Goal: Task Accomplishment & Management: Manage account settings

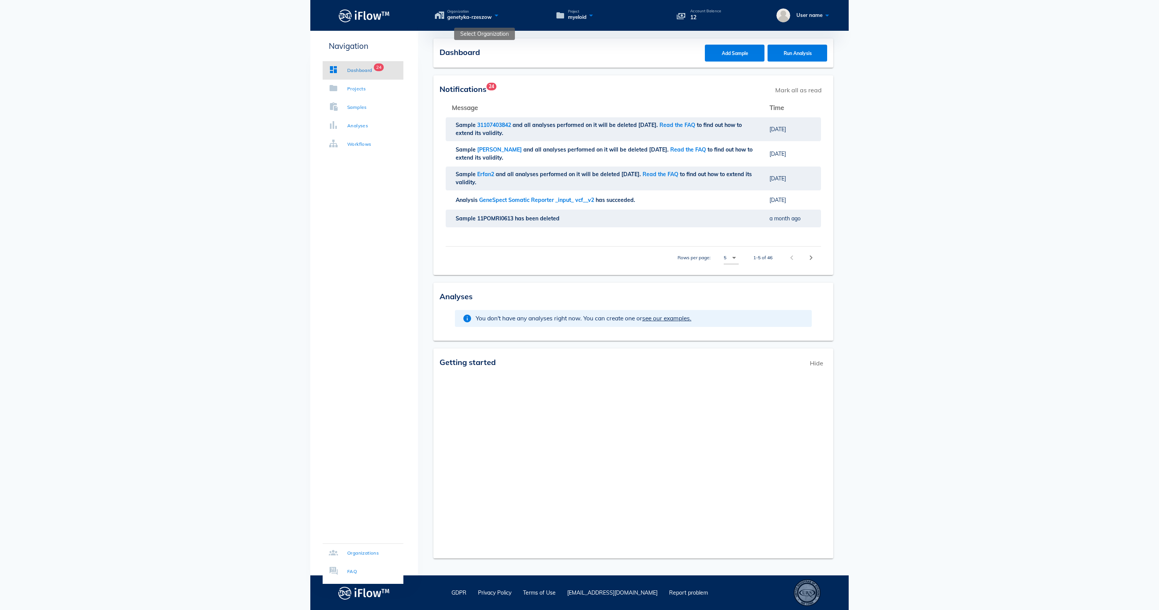
click at [501, 18] on icon at bounding box center [496, 15] width 9 height 11
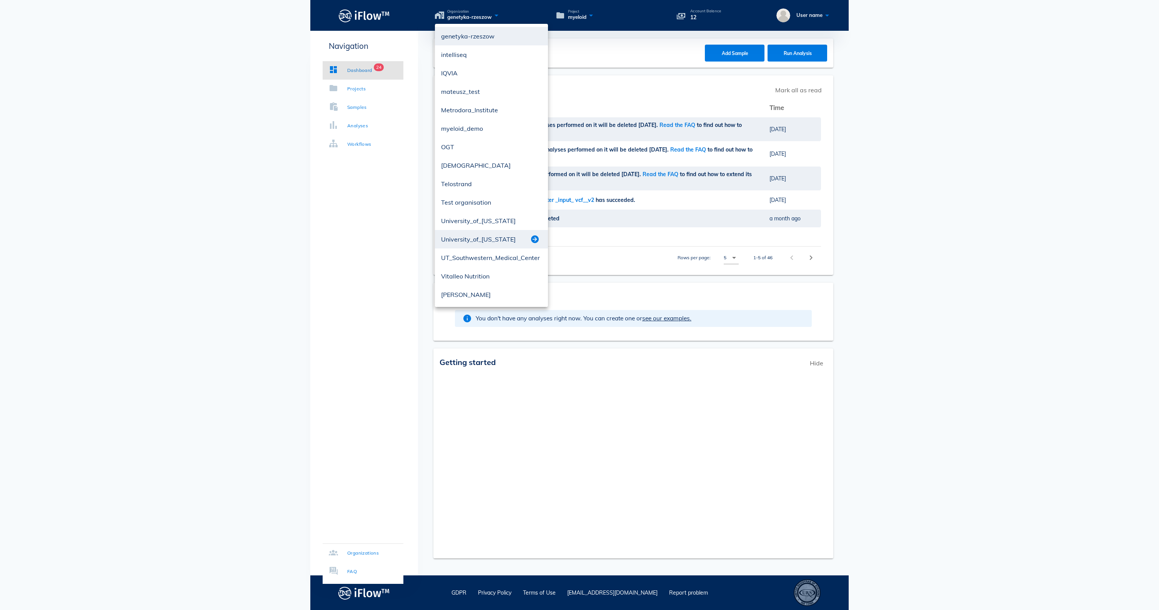
click at [535, 237] on button "button" at bounding box center [534, 239] width 9 height 9
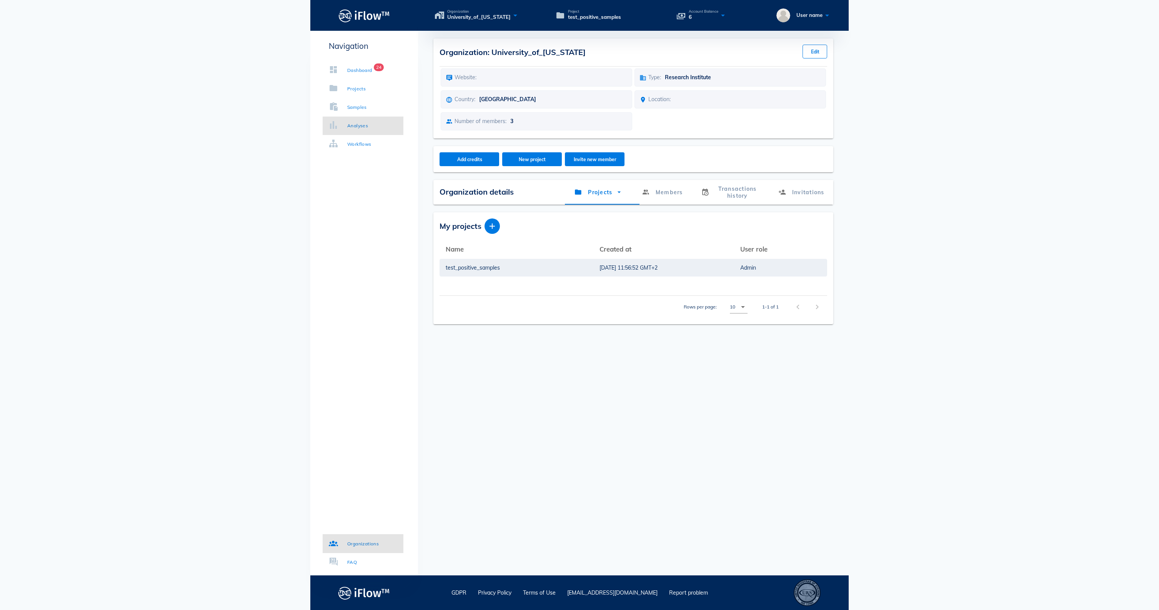
click at [378, 125] on link "Analyses" at bounding box center [363, 126] width 81 height 18
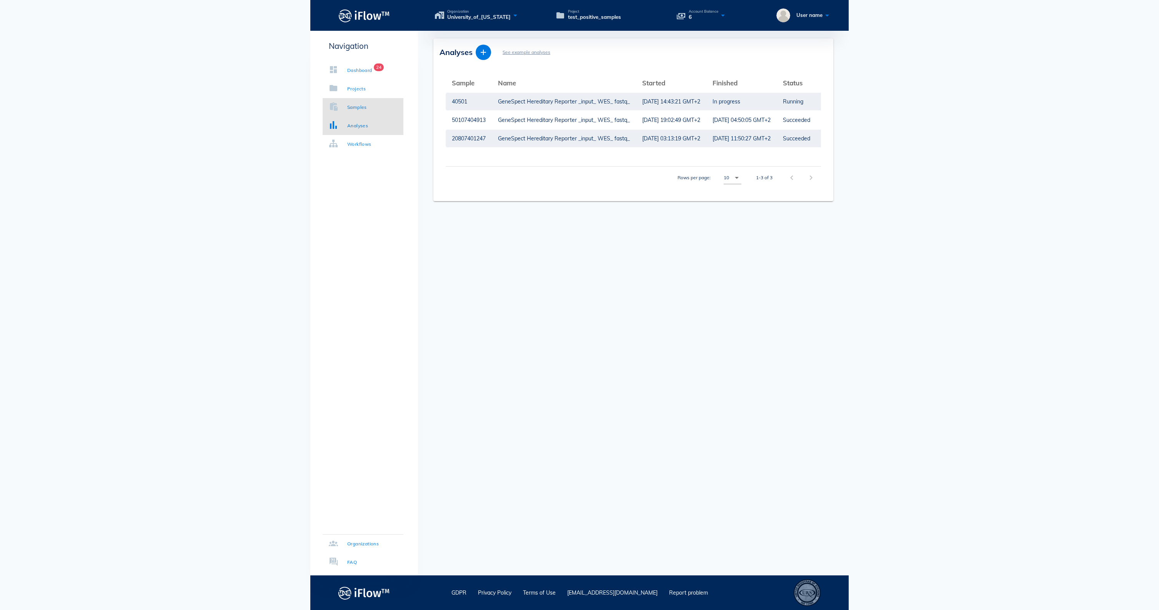
click at [367, 110] on div "Samples" at bounding box center [357, 107] width 20 height 8
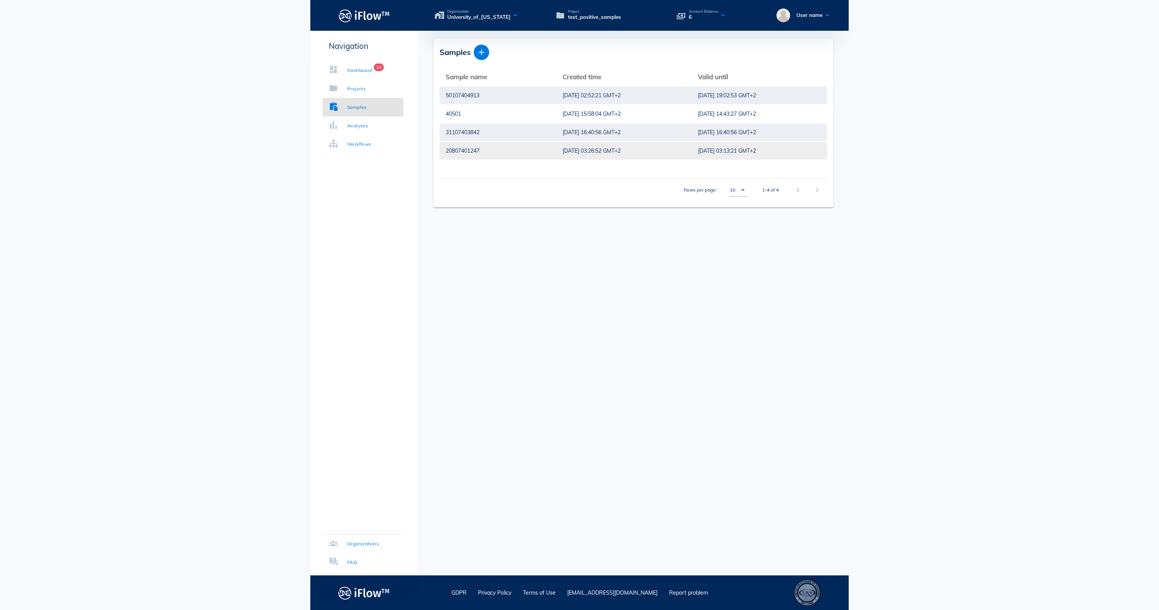
click at [477, 148] on div "20807401247" at bounding box center [498, 151] width 105 height 18
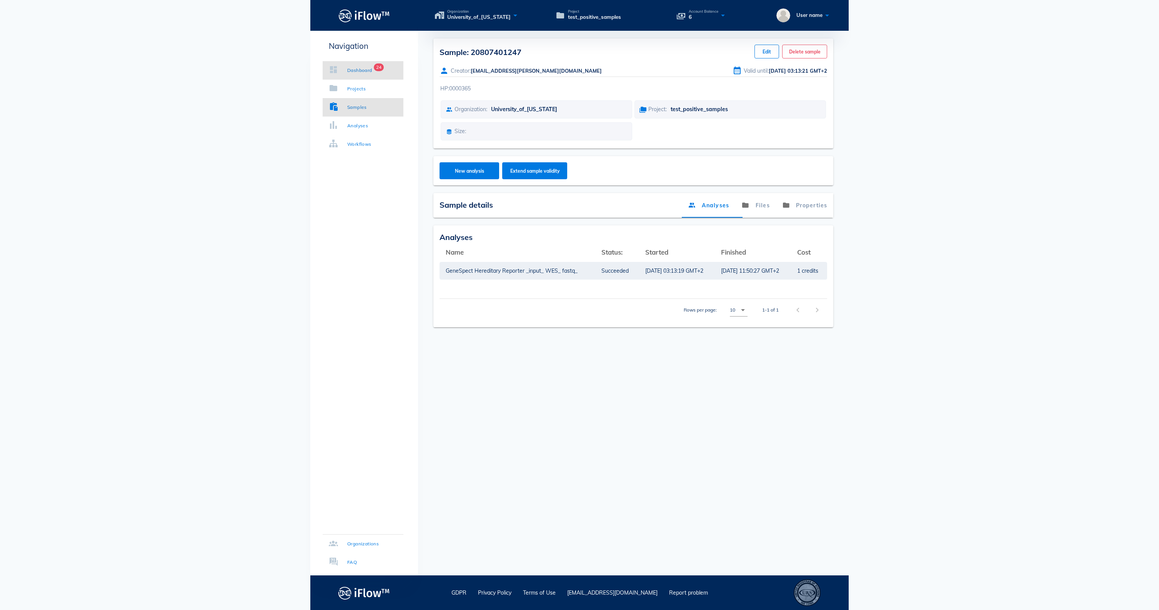
click at [368, 74] on div "Dashboard" at bounding box center [359, 71] width 25 height 8
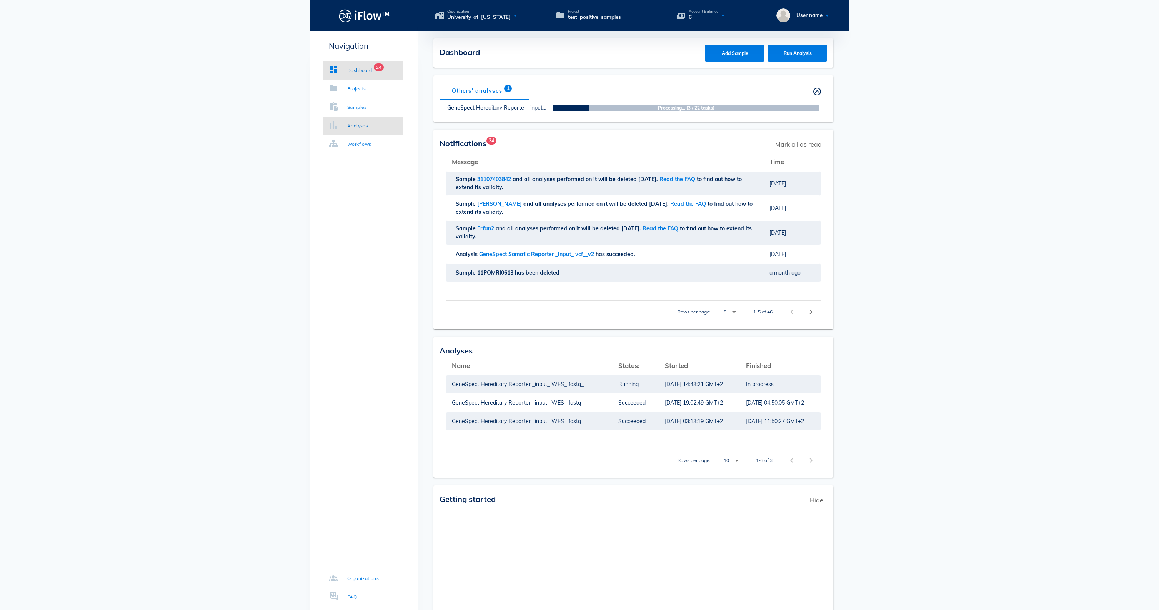
click at [367, 123] on div "Analyses" at bounding box center [357, 126] width 21 height 8
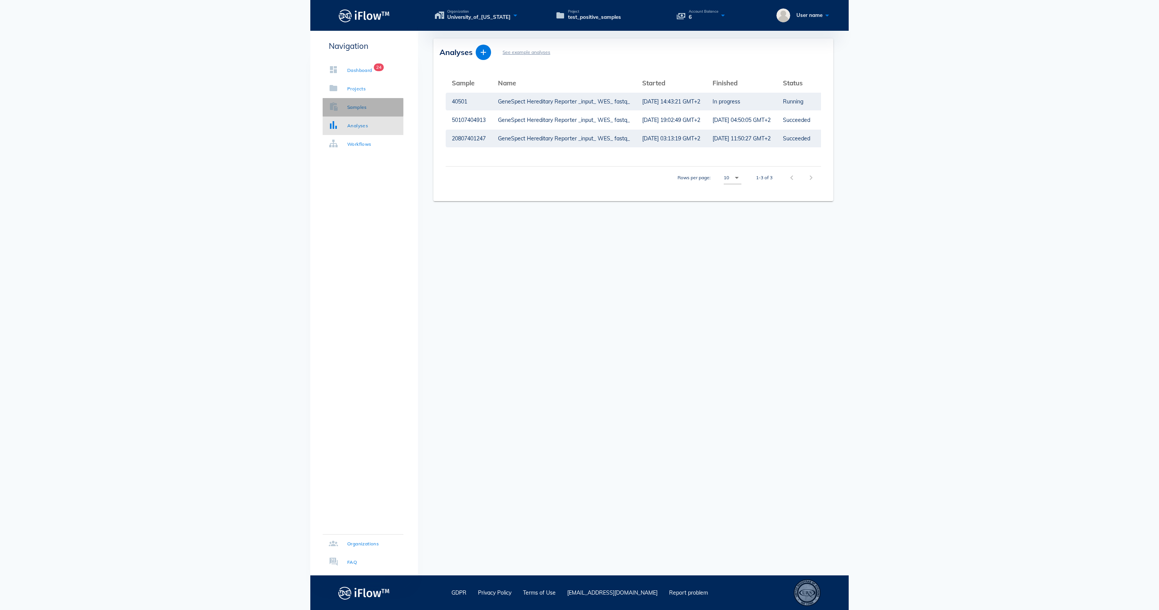
click at [362, 110] on div "Samples" at bounding box center [357, 107] width 20 height 8
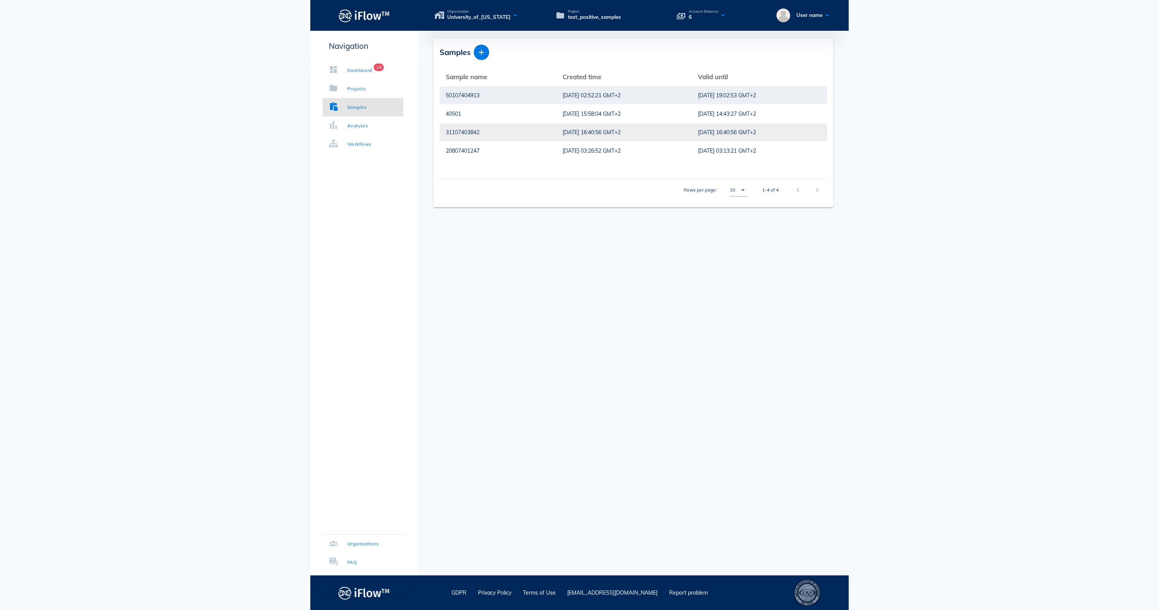
click at [497, 133] on div "31107403842" at bounding box center [498, 132] width 105 height 18
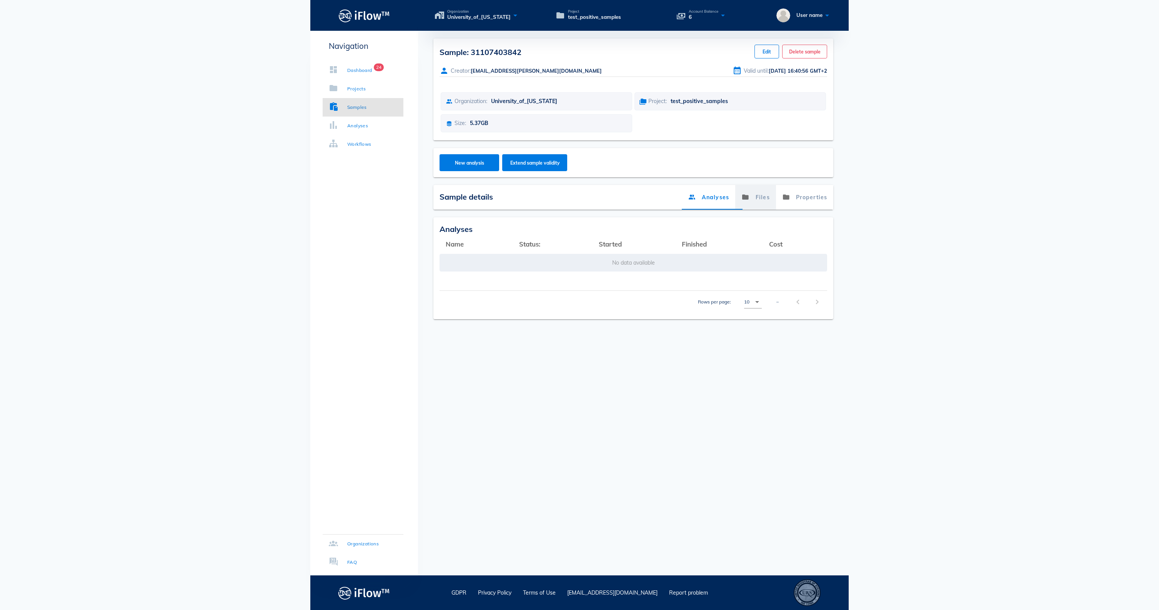
click at [749, 204] on link "Files" at bounding box center [755, 197] width 41 height 25
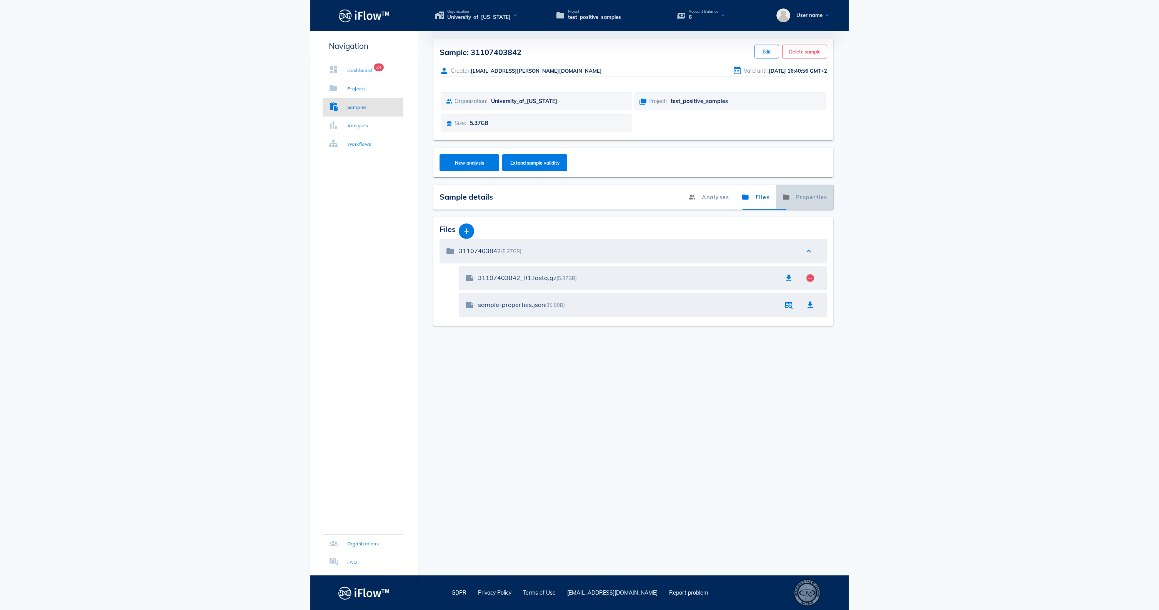
click at [809, 208] on link "Properties" at bounding box center [805, 197] width 58 height 25
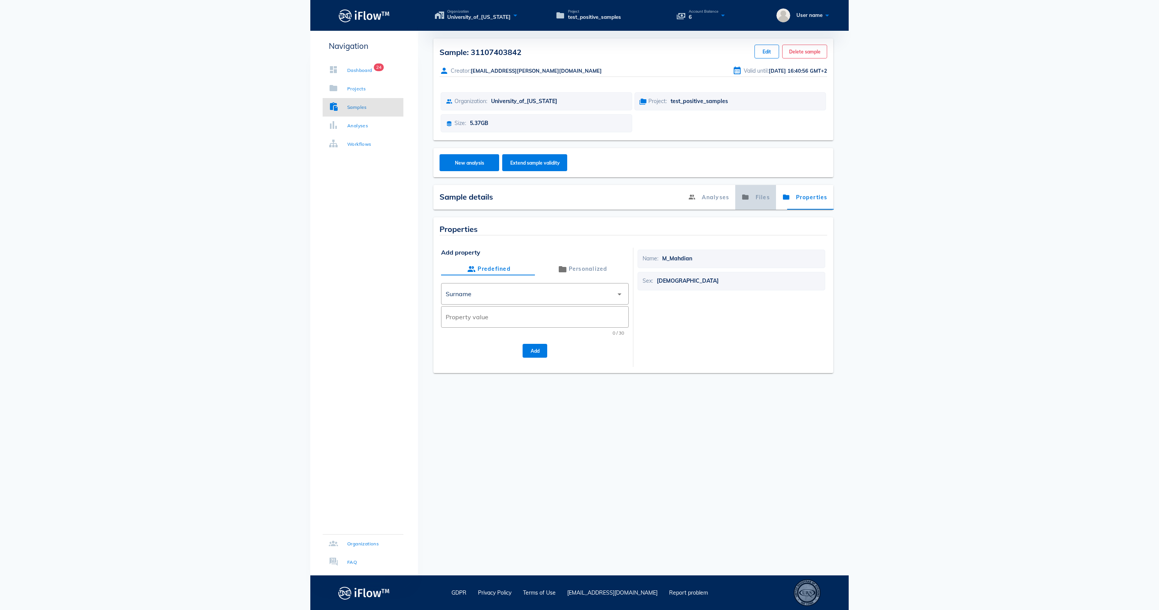
click at [752, 202] on link "Files" at bounding box center [755, 197] width 41 height 25
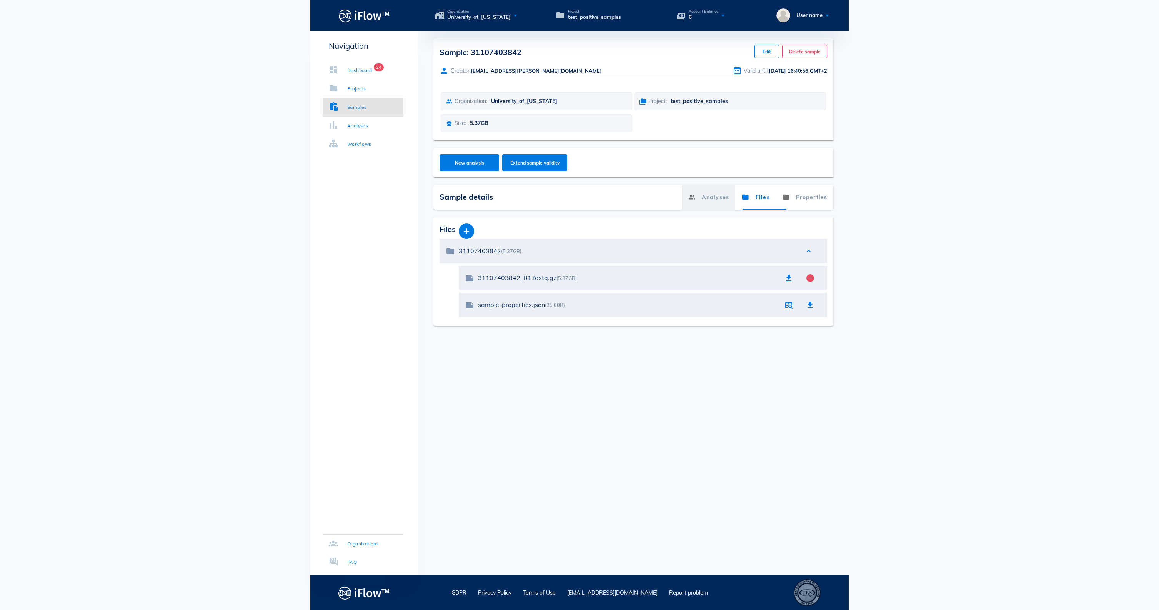
click at [691, 201] on link "Analyses" at bounding box center [708, 197] width 53 height 25
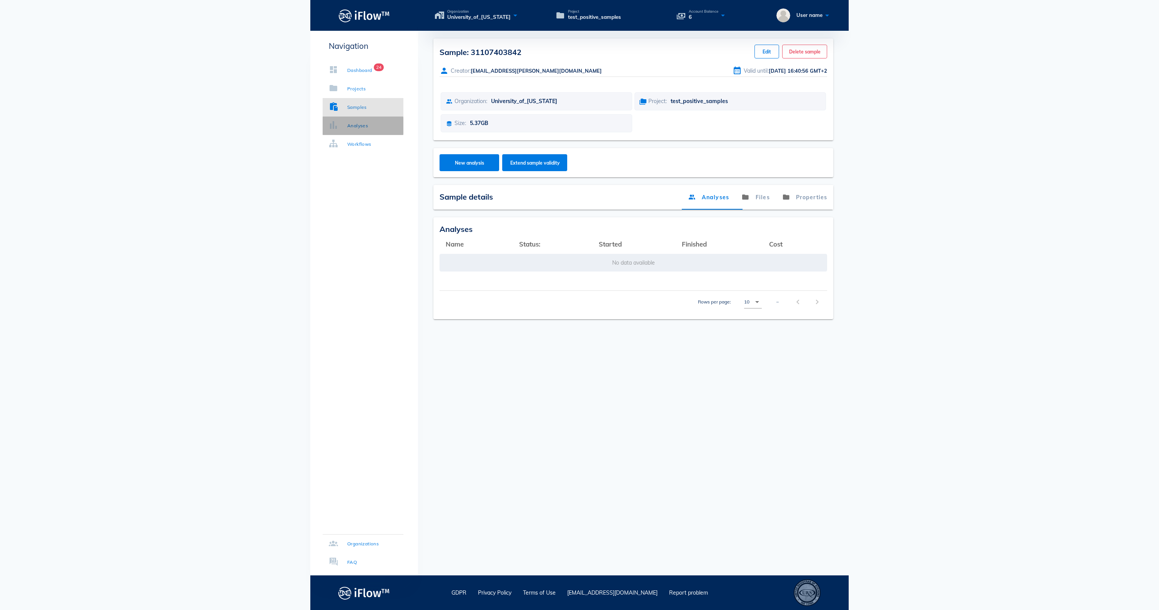
click at [360, 128] on div "Analyses" at bounding box center [357, 126] width 21 height 8
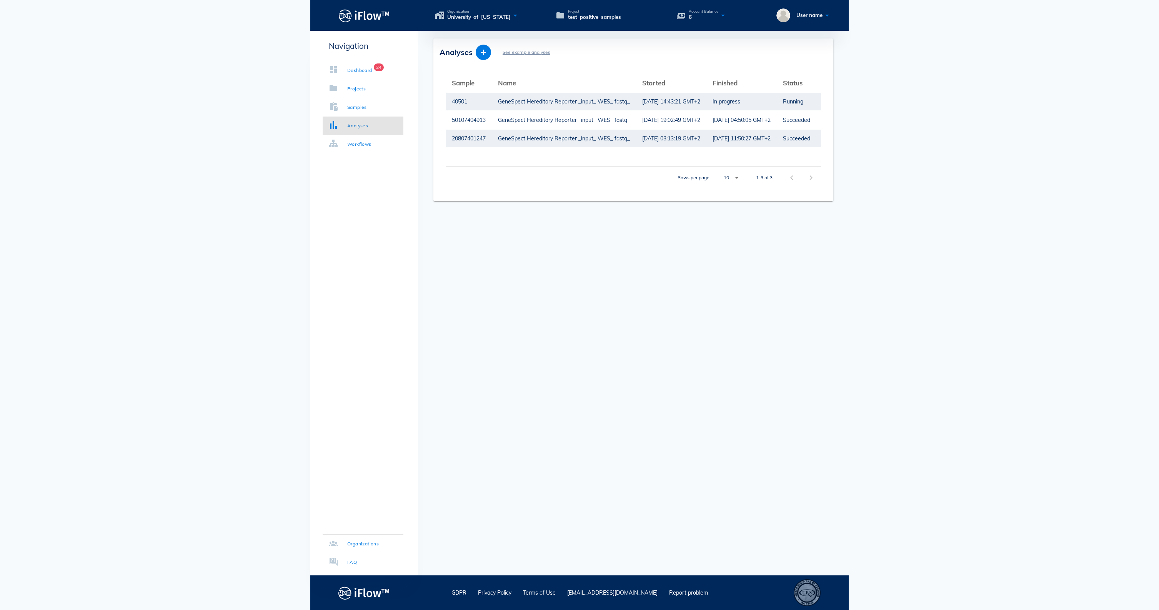
click at [830, 18] on icon at bounding box center [827, 15] width 9 height 14
click at [770, 52] on div "Admin panel" at bounding box center [786, 52] width 80 height 9
click at [362, 110] on div "Samples" at bounding box center [357, 107] width 20 height 8
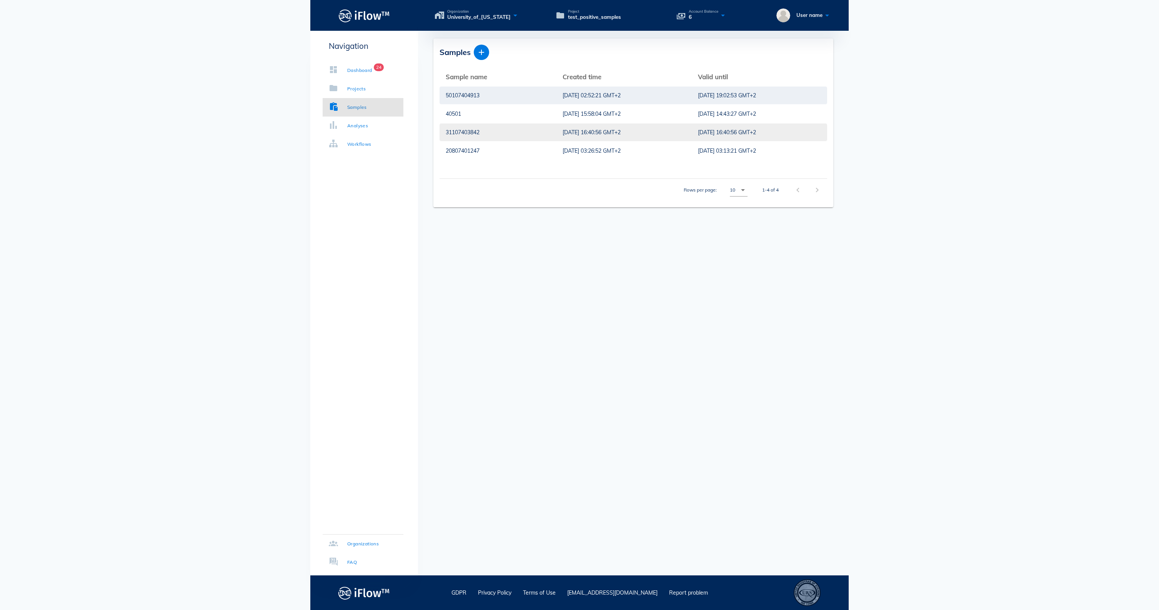
click at [481, 136] on div "31107403842" at bounding box center [498, 132] width 105 height 18
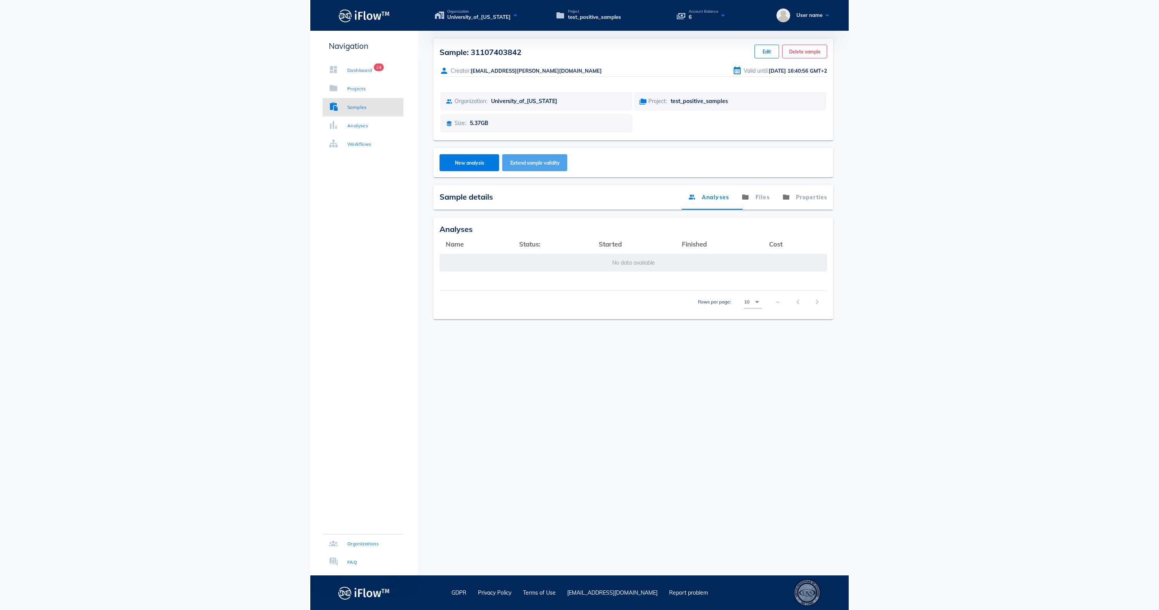
click at [552, 166] on span "Extend sample validity" at bounding box center [535, 163] width 50 height 6
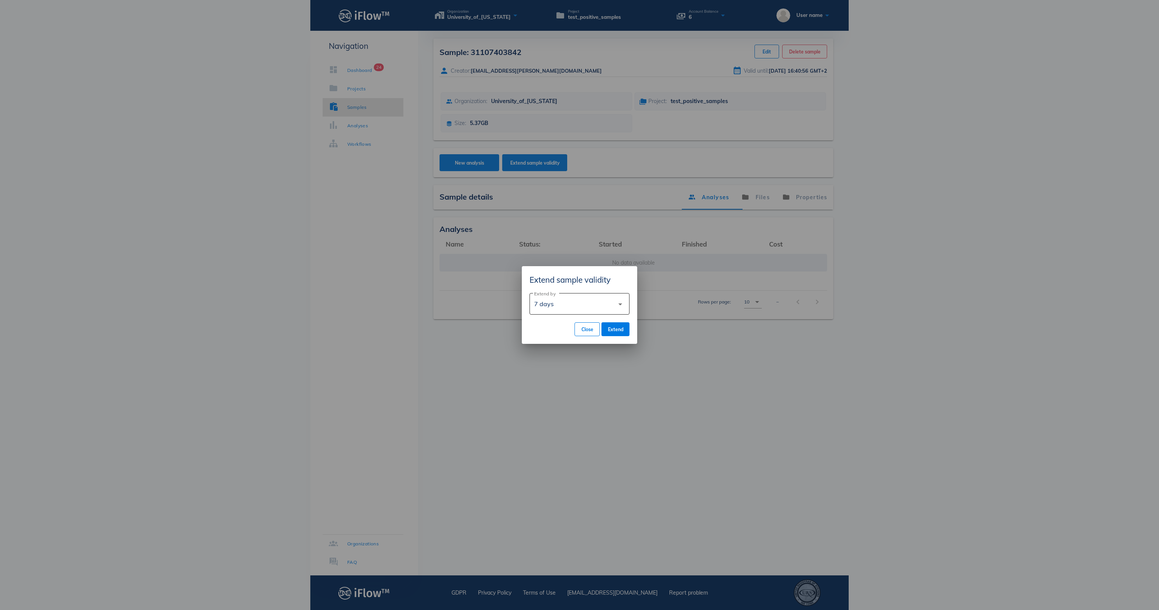
click at [609, 302] on div "7 days" at bounding box center [574, 304] width 80 height 18
click at [691, 336] on div at bounding box center [579, 305] width 1159 height 610
click at [581, 328] on span "Close" at bounding box center [587, 330] width 12 height 6
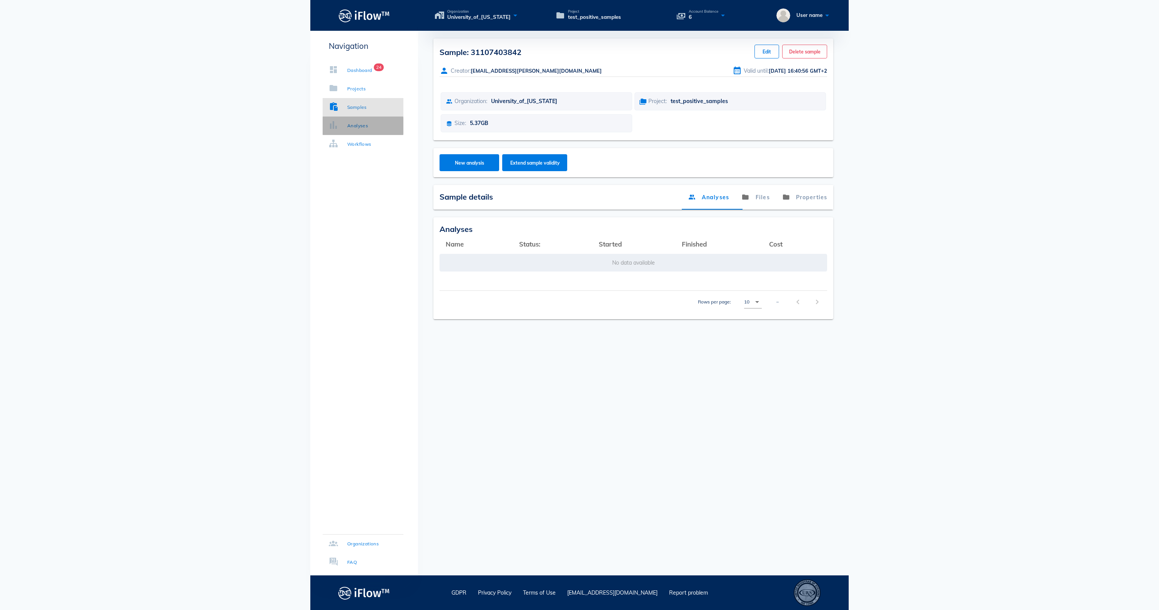
click at [368, 126] on div "Analyses" at bounding box center [357, 126] width 21 height 8
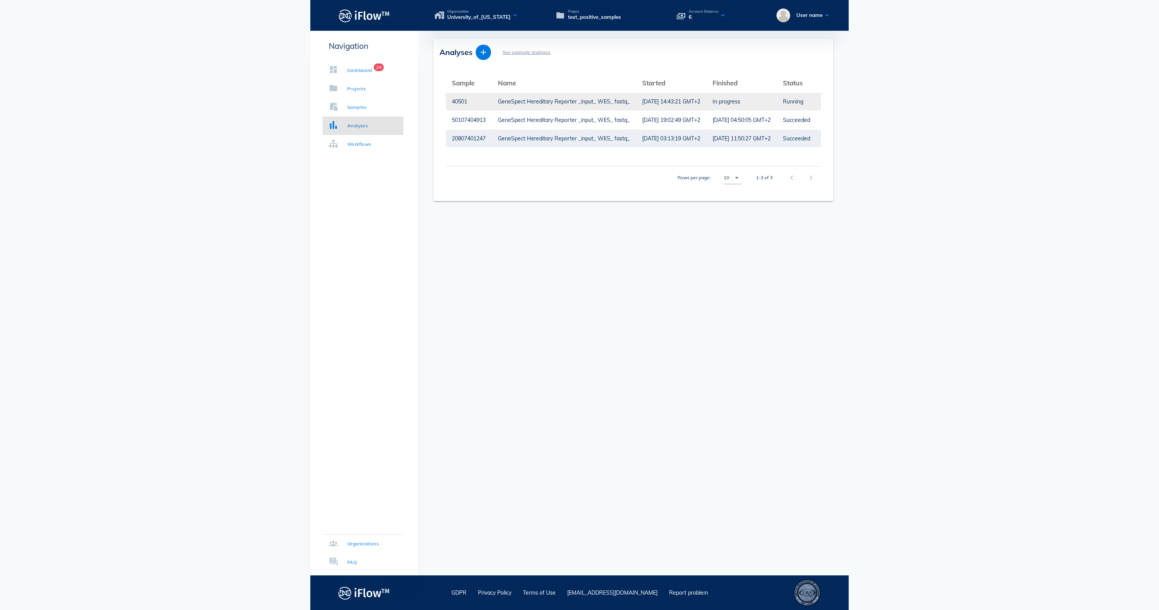
drag, startPoint x: 498, startPoint y: 138, endPoint x: 448, endPoint y: 104, distance: 61.5
click at [448, 104] on tbody "40501 GeneSpect Hereditary Reporter _input_ WES_ fastq_ [DATE] 14:43:21 GMT+2 I…" at bounding box center [648, 119] width 404 height 55
copy tbody "40501 GeneSpect Hereditary Reporter _input_ WES_ fastq_ [DATE] 14:43:21 GMT+2 I…"
click at [360, 108] on div "Samples" at bounding box center [357, 107] width 20 height 8
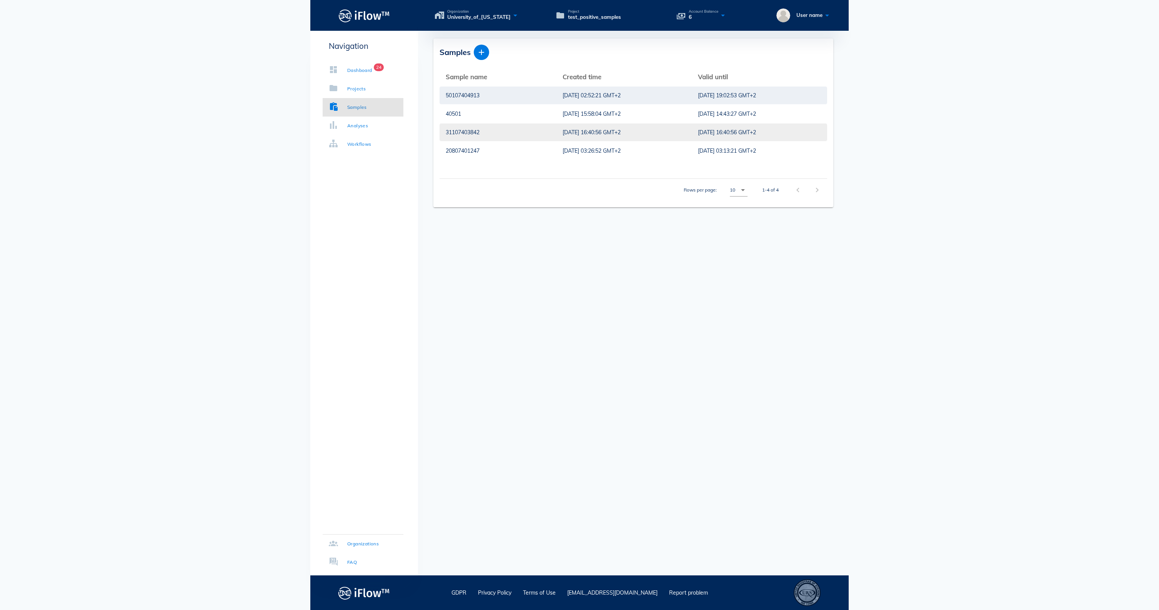
click at [482, 134] on div "31107403842" at bounding box center [498, 132] width 105 height 18
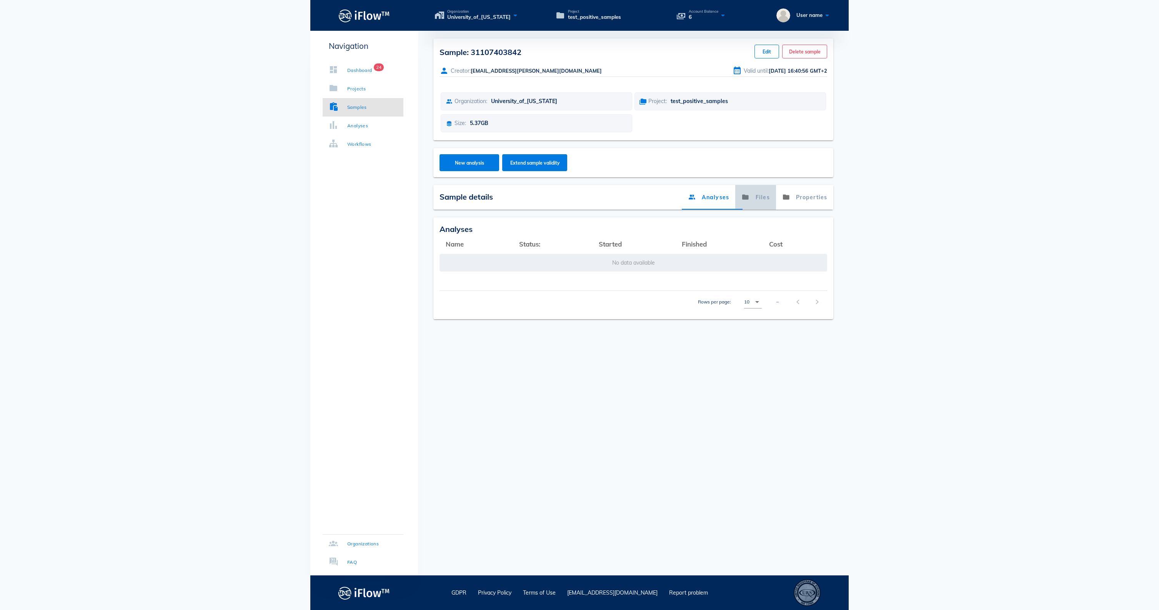
click at [744, 207] on link "Files" at bounding box center [755, 197] width 41 height 25
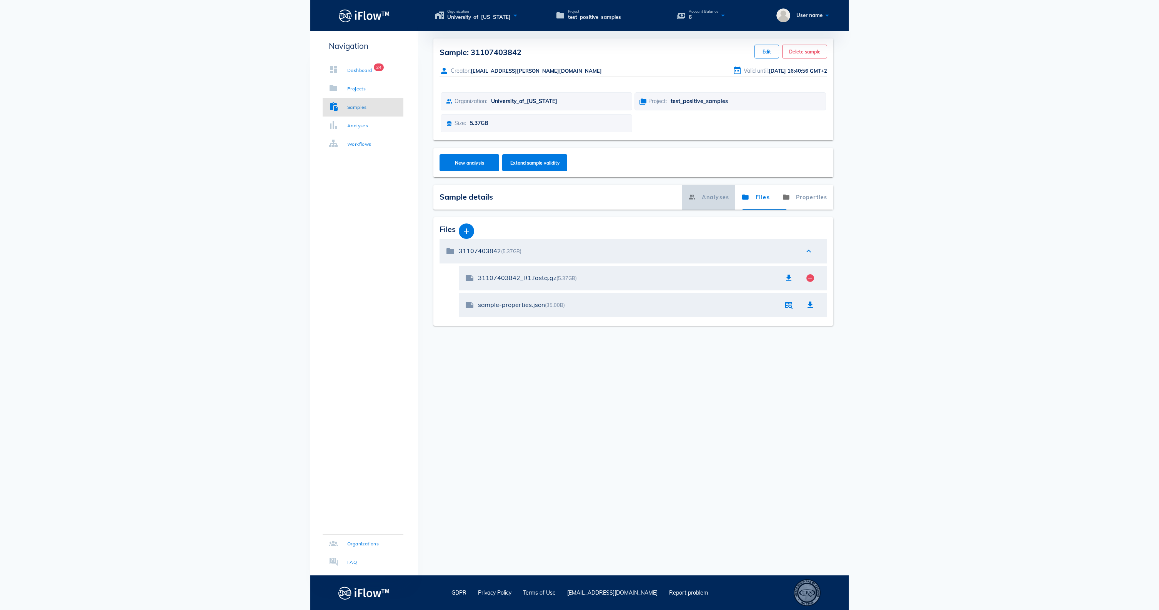
click at [704, 204] on link "Analyses" at bounding box center [708, 197] width 53 height 25
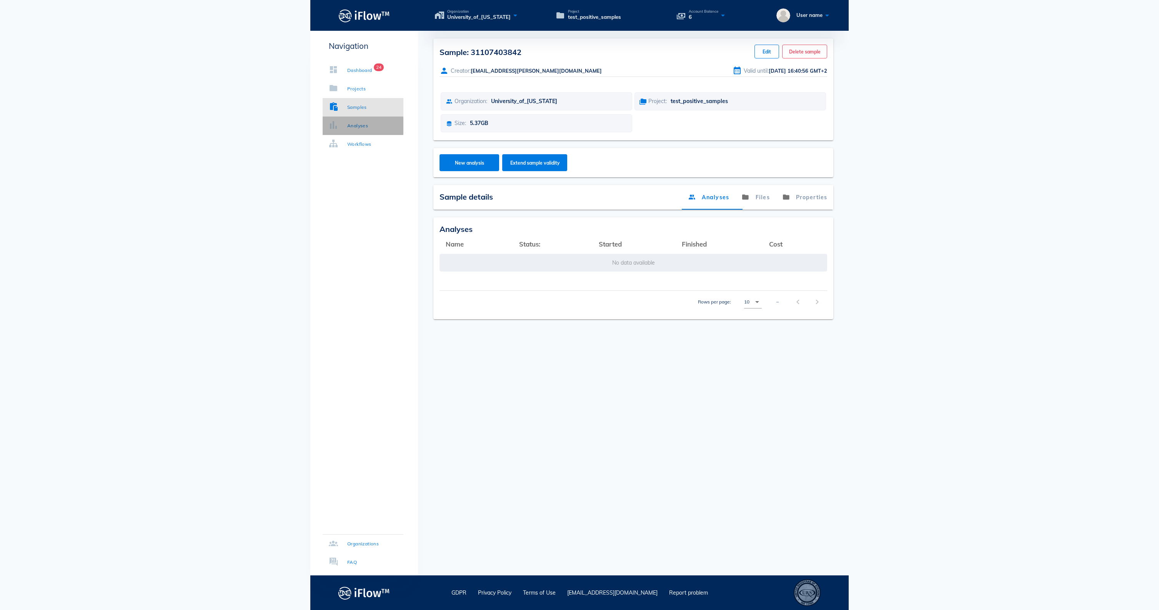
click at [362, 127] on div "Analyses" at bounding box center [357, 126] width 21 height 8
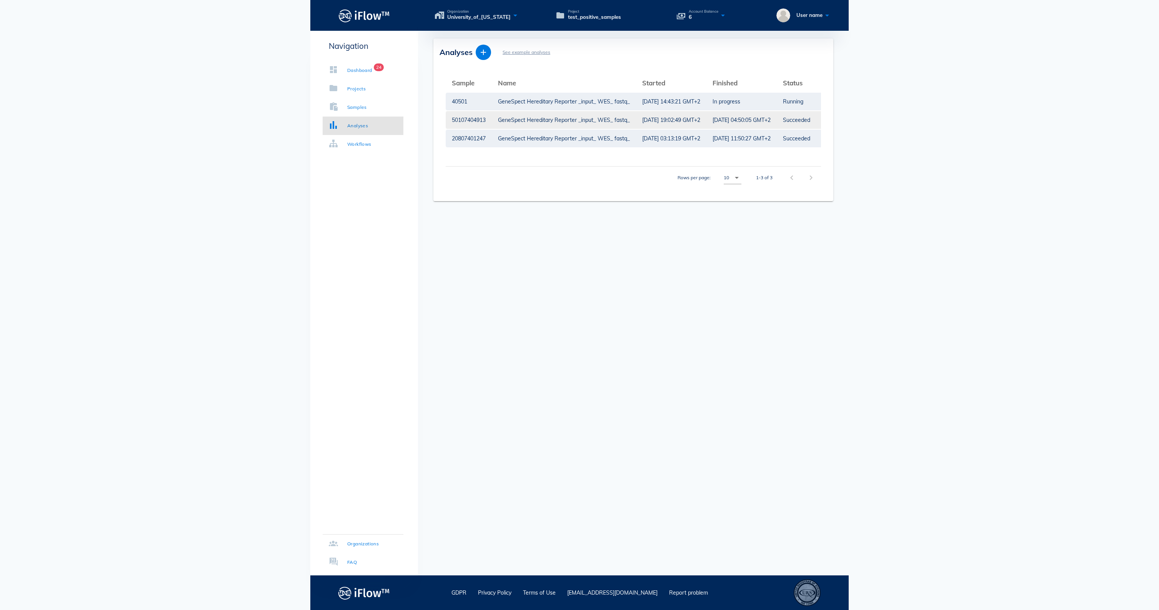
click at [553, 120] on div "GeneSpect Hereditary Reporter _input_ WES_ fastq_" at bounding box center [564, 120] width 132 height 18
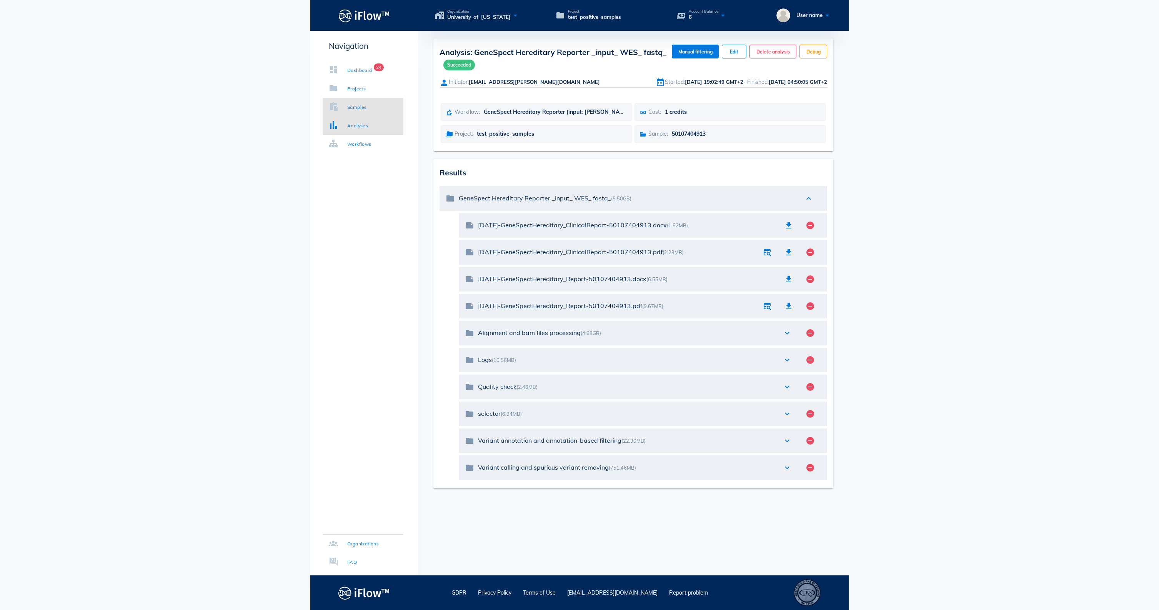
click at [367, 108] on div "Samples" at bounding box center [357, 107] width 20 height 8
